Goal: Task Accomplishment & Management: Use online tool/utility

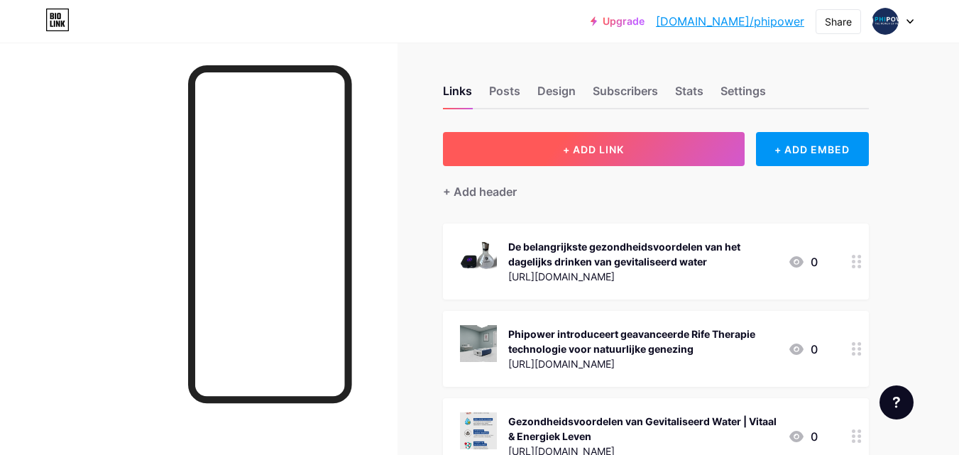
click at [620, 151] on span "+ ADD LINK" at bounding box center [593, 149] width 61 height 12
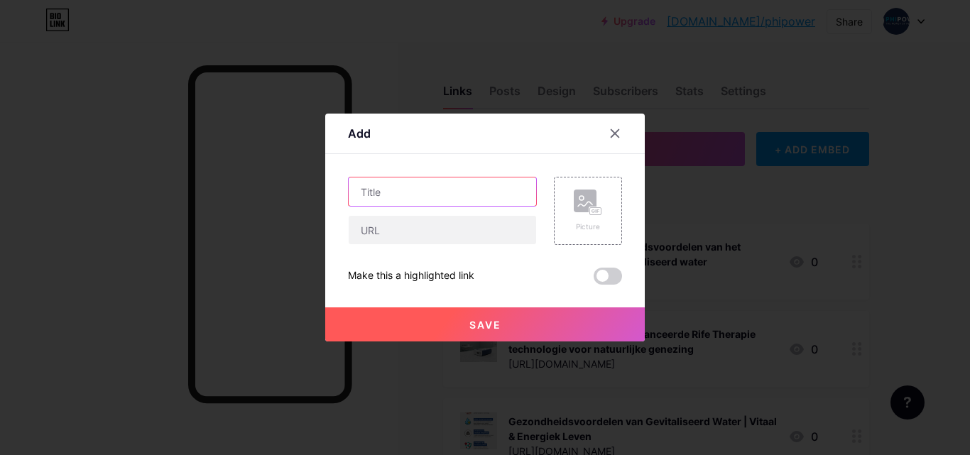
click at [442, 192] on input "text" at bounding box center [442, 192] width 187 height 28
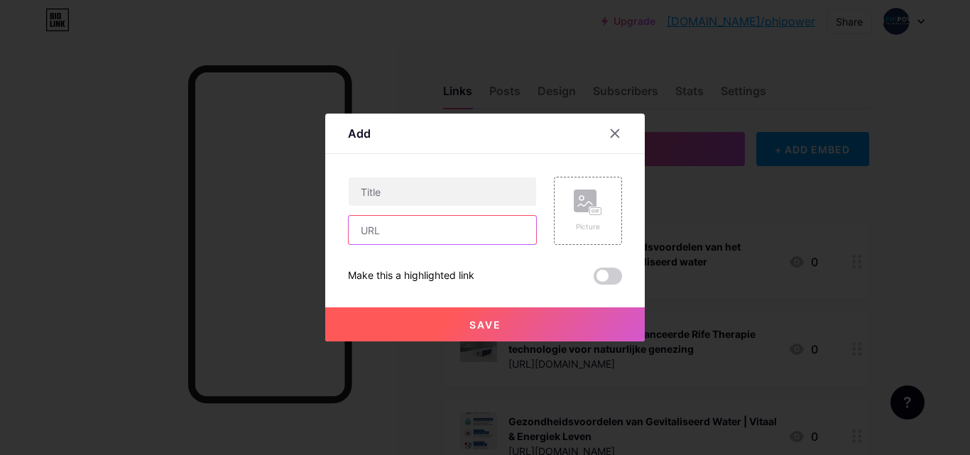
drag, startPoint x: 383, startPoint y: 231, endPoint x: 395, endPoint y: 132, distance: 99.4
click at [383, 231] on input "text" at bounding box center [442, 230] width 187 height 28
paste input "[URL][DOMAIN_NAME]"
type input "[URL][DOMAIN_NAME]"
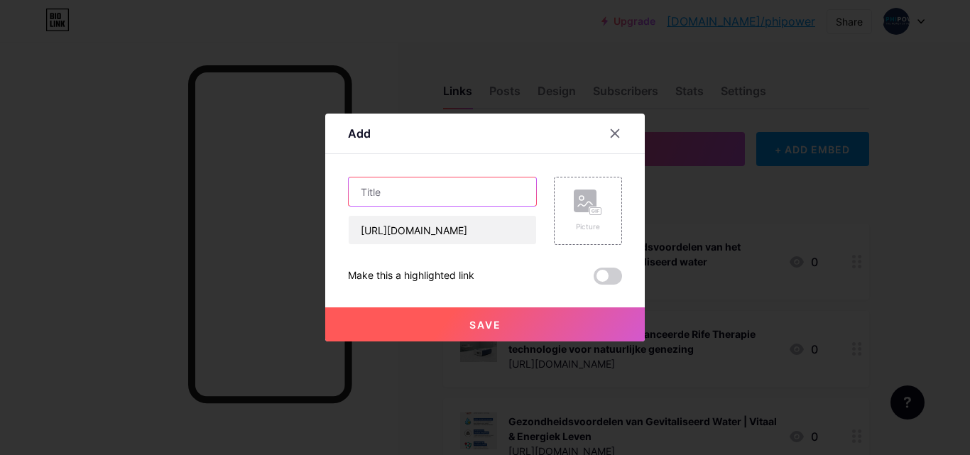
click at [390, 190] on input "text" at bounding box center [442, 192] width 187 height 28
paste input "Gevitaliseerd Water Maker – Hydrateer en Vitaliseer Je Dagelijks Water"
type input "Gevitaliseerd Water Maker – Hydrateer en Vitaliseer Je Dagelijks Water"
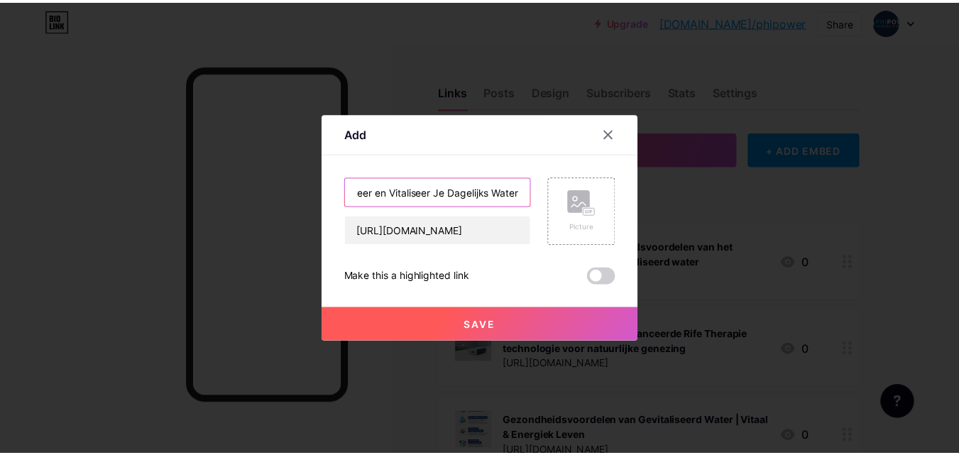
scroll to position [0, 0]
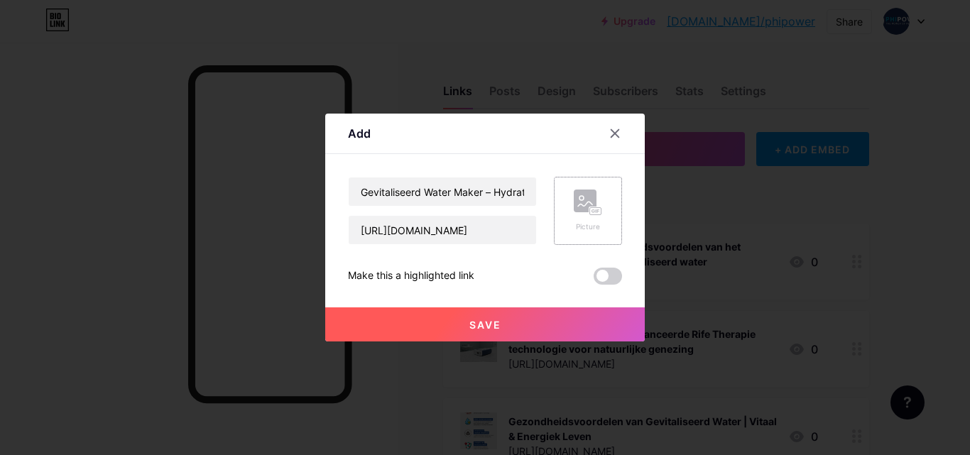
click at [585, 225] on div "Picture" at bounding box center [588, 227] width 28 height 11
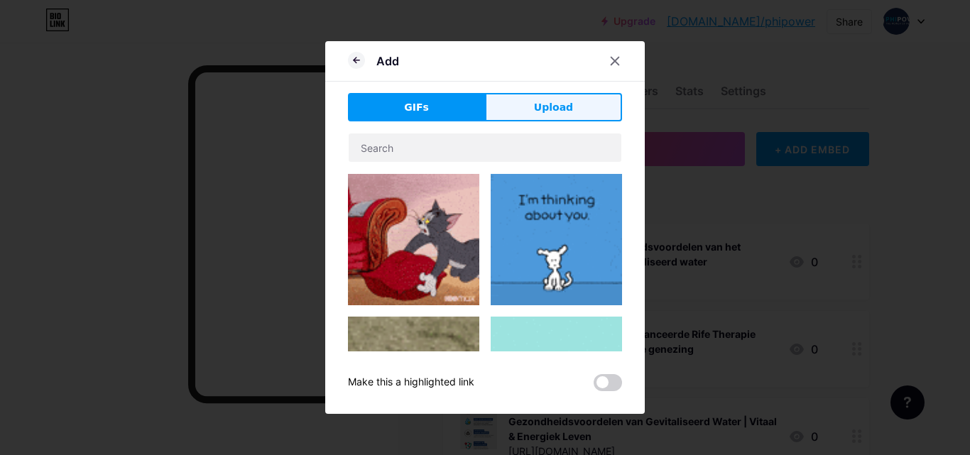
click at [540, 115] on button "Upload" at bounding box center [553, 107] width 137 height 28
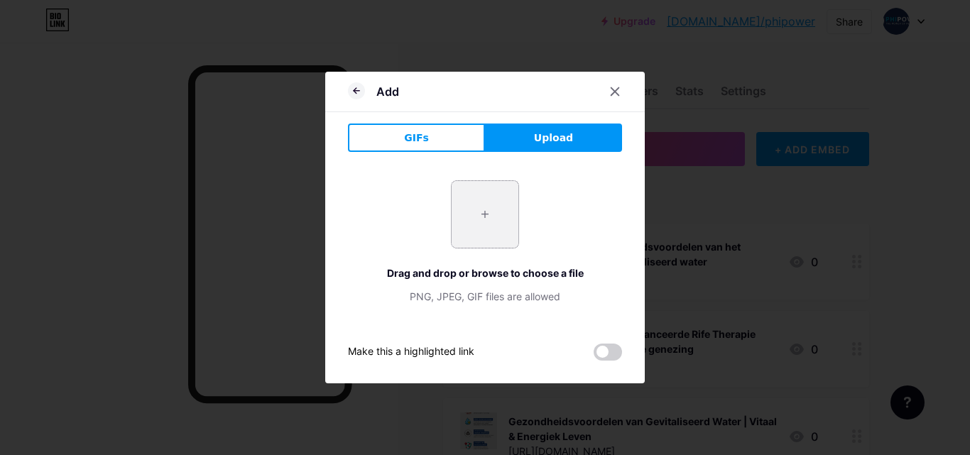
click at [516, 224] on input "file" at bounding box center [485, 214] width 67 height 67
type input "C:\fakepath\Screenshot [DATE] 124614.png"
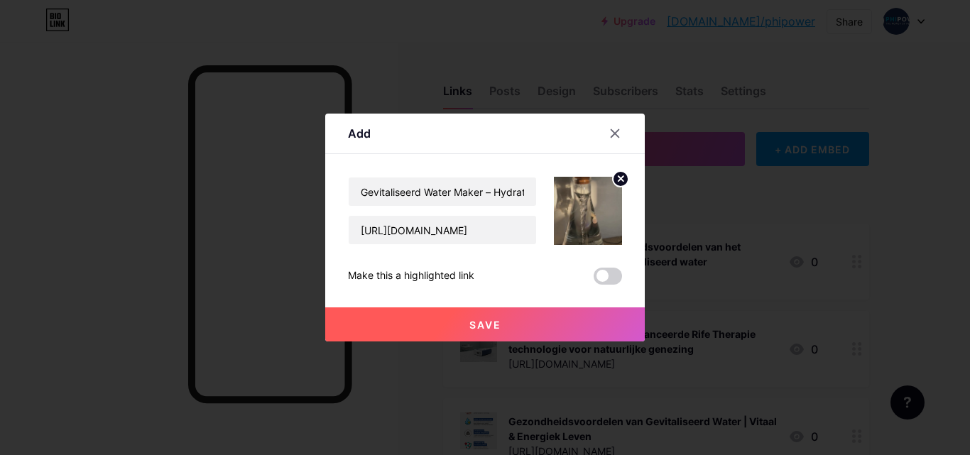
click at [521, 338] on button "Save" at bounding box center [485, 324] width 320 height 34
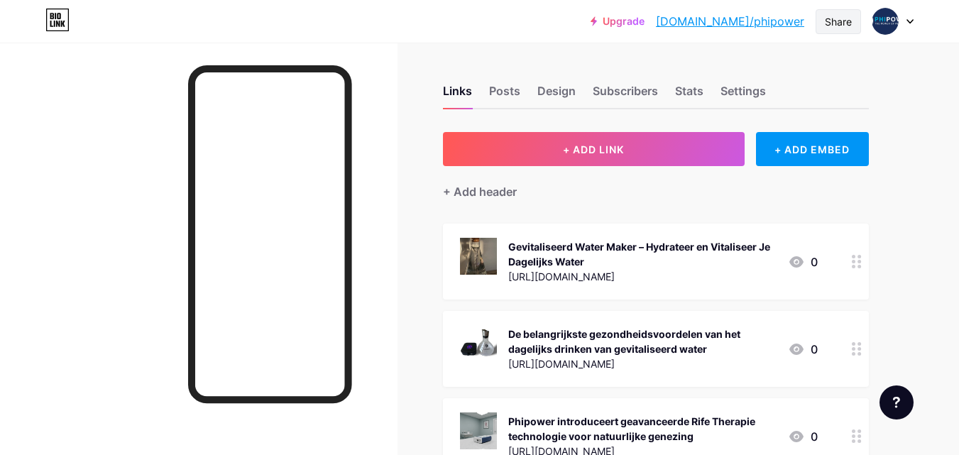
click at [832, 21] on div "Share" at bounding box center [838, 21] width 27 height 15
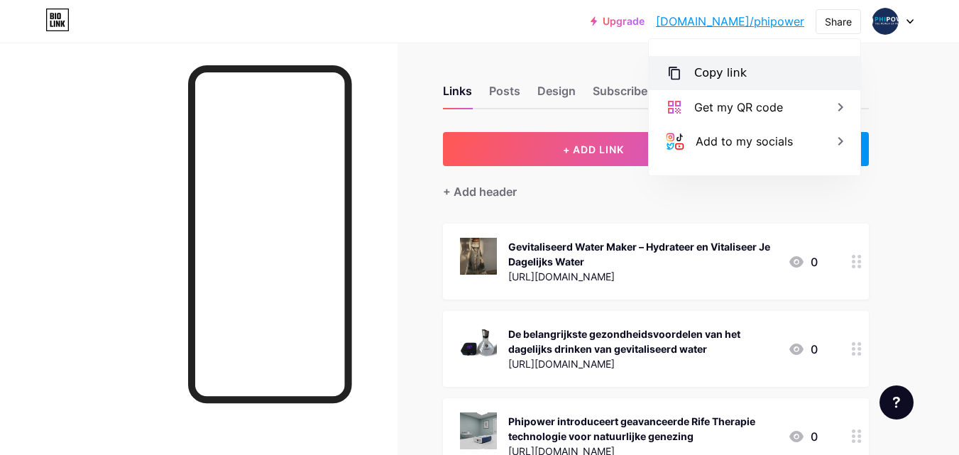
click at [729, 70] on div "Copy link" at bounding box center [721, 73] width 53 height 17
